Goal: Communication & Community: Participate in discussion

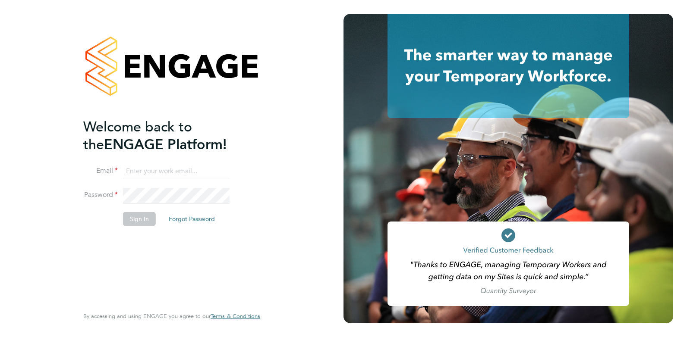
click at [138, 168] on input at bounding box center [176, 172] width 107 height 16
type input "charlienunn@jjfox.com"
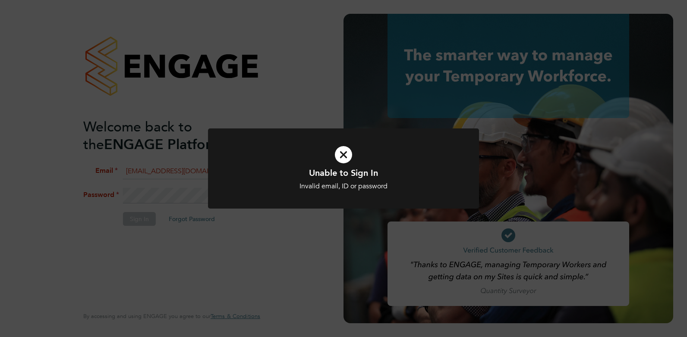
click at [345, 155] on icon at bounding box center [343, 155] width 224 height 34
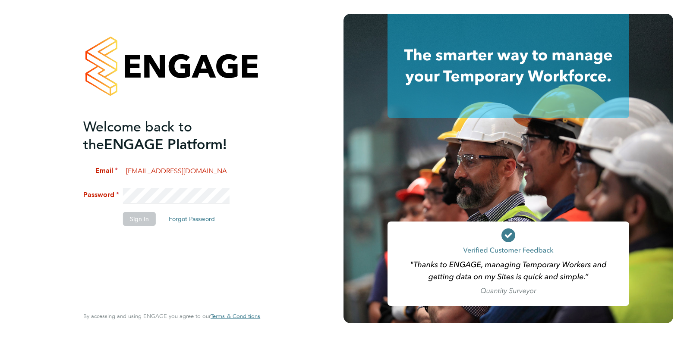
click at [95, 195] on li "Password" at bounding box center [167, 200] width 168 height 24
click at [139, 224] on button "Sign In" at bounding box center [139, 219] width 33 height 14
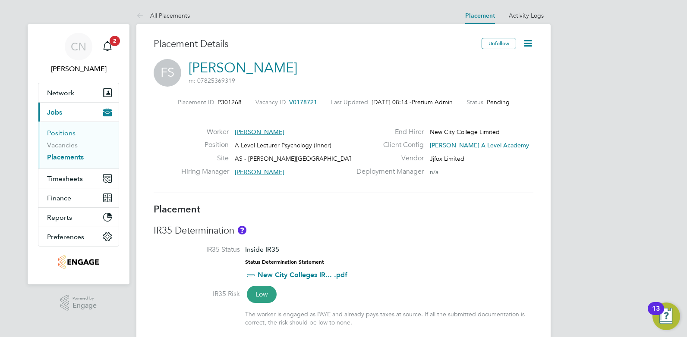
click at [71, 133] on link "Positions" at bounding box center [61, 133] width 28 height 8
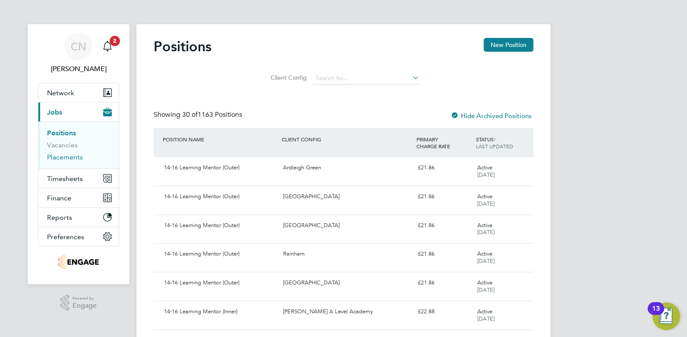
click at [64, 159] on link "Placements" at bounding box center [65, 157] width 36 height 8
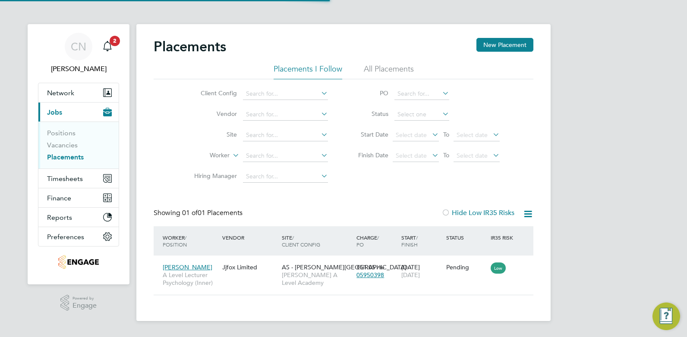
scroll to position [8, 41]
click at [385, 64] on li "All Placements" at bounding box center [389, 72] width 50 height 16
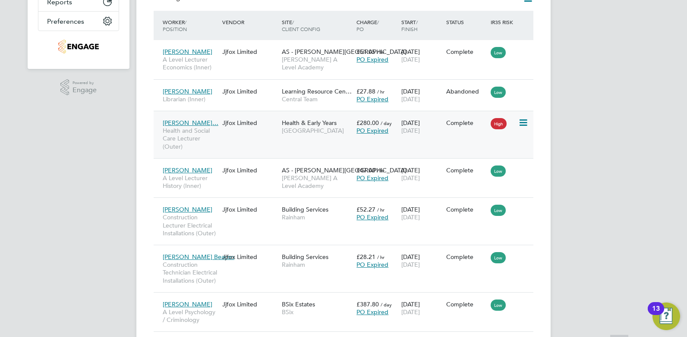
scroll to position [4, 4]
click at [240, 308] on div "Jjfox Limited" at bounding box center [250, 304] width 60 height 16
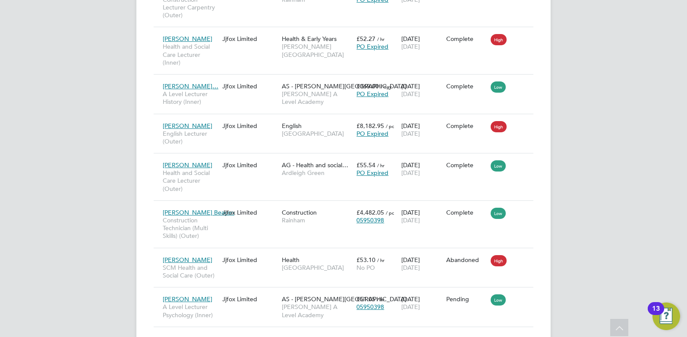
scroll to position [677, 0]
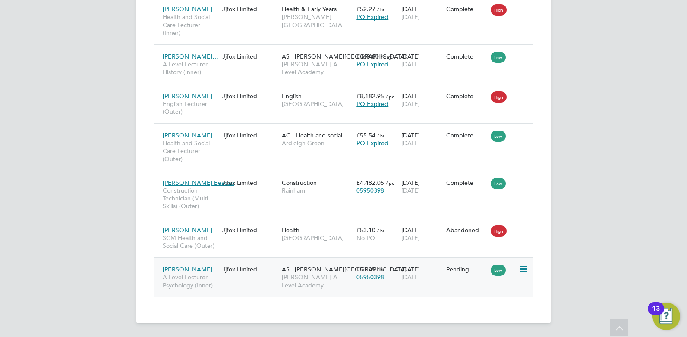
click at [259, 284] on div "Fitzroy Sutherland A Level Lecturer Psychology (Inner) Jjfox Limited AS - Attle…" at bounding box center [344, 278] width 380 height 40
click at [246, 284] on div "Fitzroy Sutherland A Level Lecturer Psychology (Inner) Jjfox Limited AS - Attle…" at bounding box center [344, 278] width 380 height 40
click at [236, 276] on div "Jjfox Limited" at bounding box center [250, 270] width 60 height 16
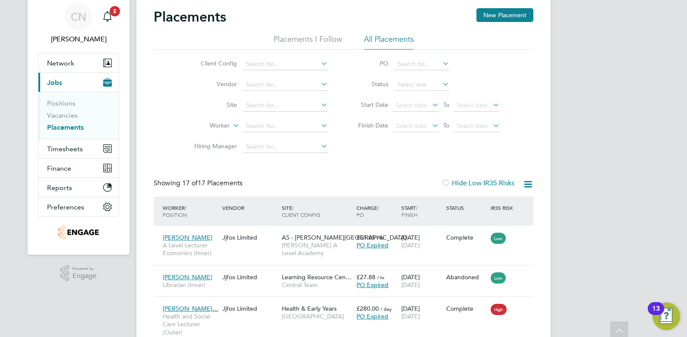
scroll to position [0, 0]
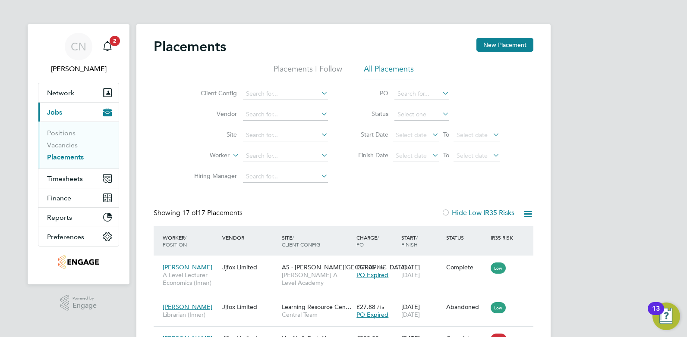
click at [290, 63] on div "Placements New Placement" at bounding box center [344, 51] width 380 height 26
click at [293, 65] on li "Placements I Follow" at bounding box center [308, 72] width 69 height 16
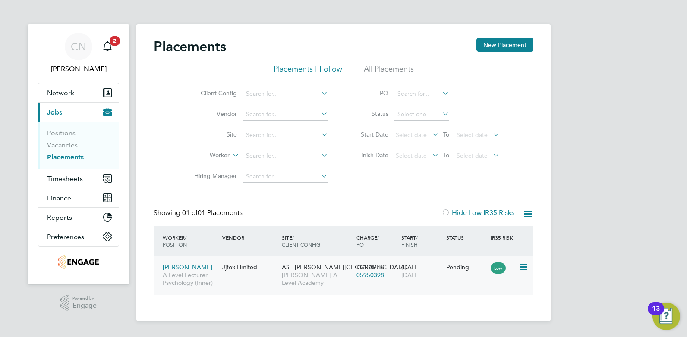
click at [255, 275] on div "Jjfox Limited" at bounding box center [250, 267] width 60 height 16
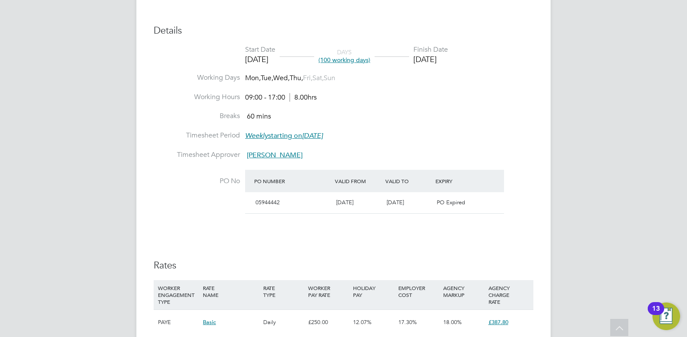
scroll to position [432, 0]
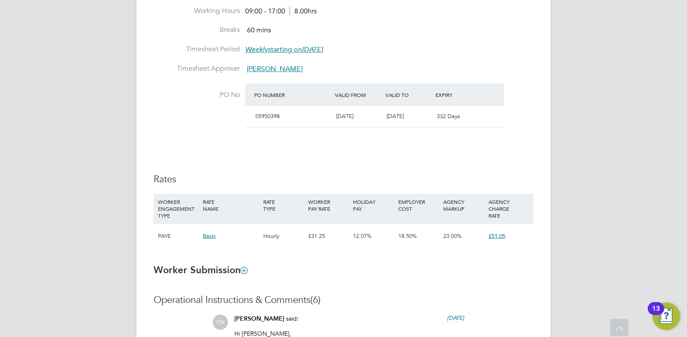
scroll to position [475, 0]
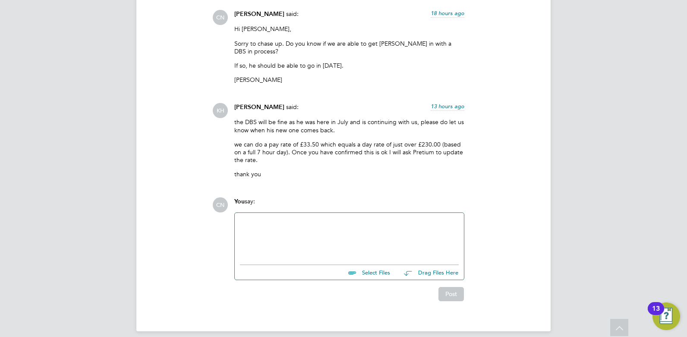
click at [274, 221] on div at bounding box center [349, 236] width 219 height 37
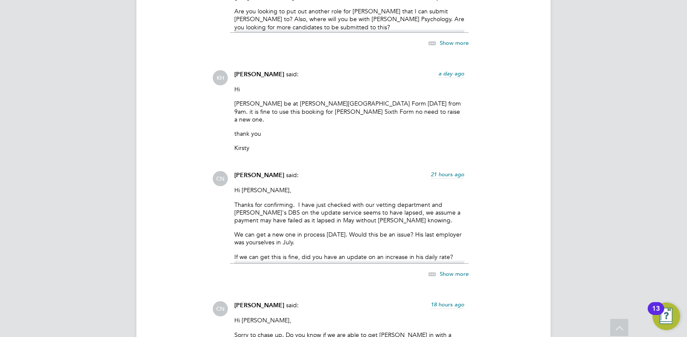
scroll to position [1208, 0]
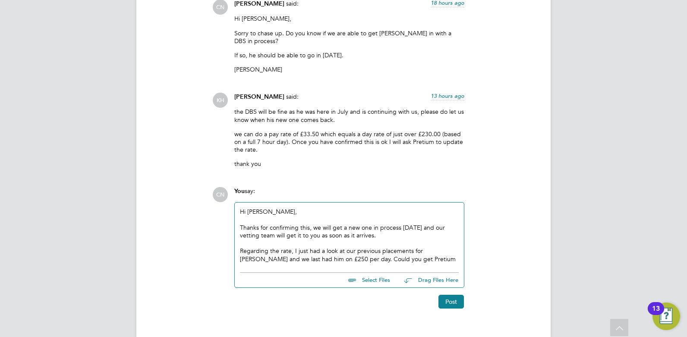
click at [398, 249] on div "Regarding the rate, I just had a look at our previous placements for [PERSON_NA…" at bounding box center [349, 255] width 219 height 16
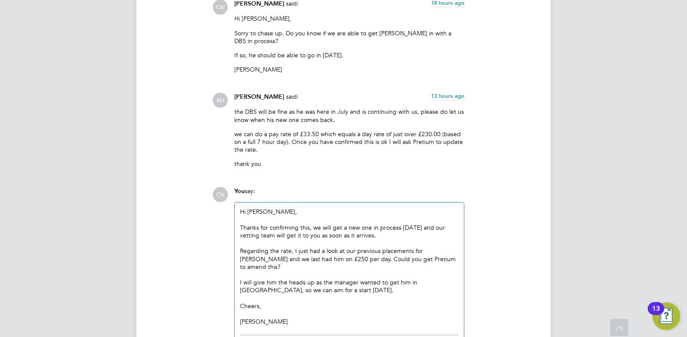
scroll to position [1251, 0]
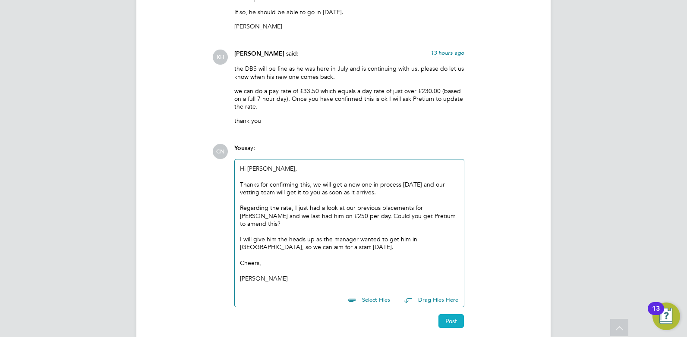
click at [445, 315] on button "Post" at bounding box center [450, 322] width 25 height 14
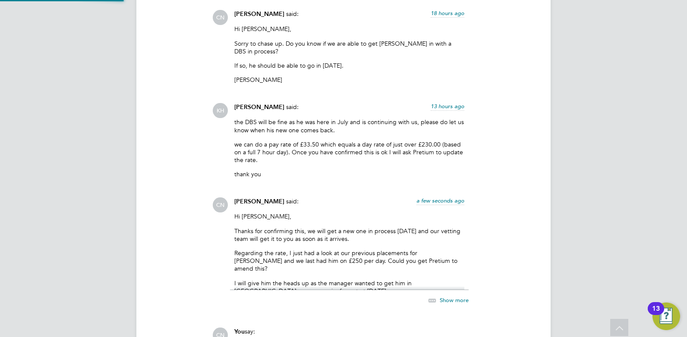
scroll to position [1328, 0]
